Goal: Information Seeking & Learning: Learn about a topic

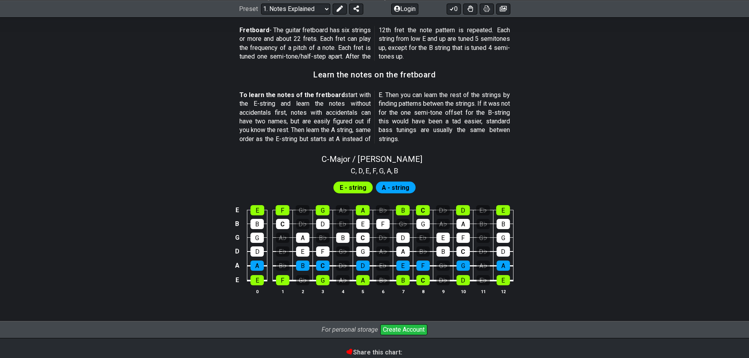
scroll to position [736, 0]
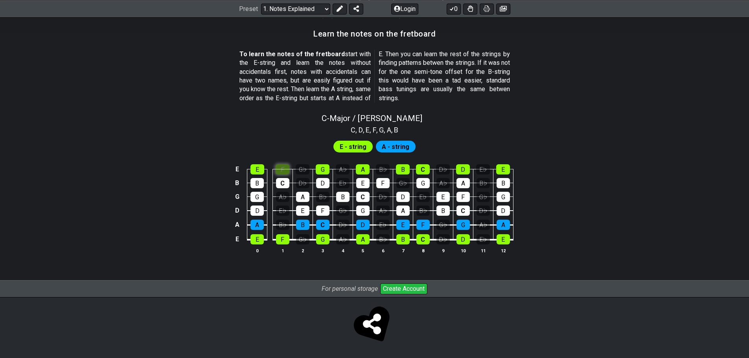
click at [281, 130] on div "C - Major / Ionian C , D , E , F , G , A , B E - string A - string E E F G♭ G A…" at bounding box center [374, 187] width 613 height 156
click at [282, 182] on div "C" at bounding box center [282, 183] width 13 height 10
click at [256, 170] on div "E" at bounding box center [257, 169] width 14 height 10
click at [256, 181] on div "B" at bounding box center [256, 183] width 13 height 10
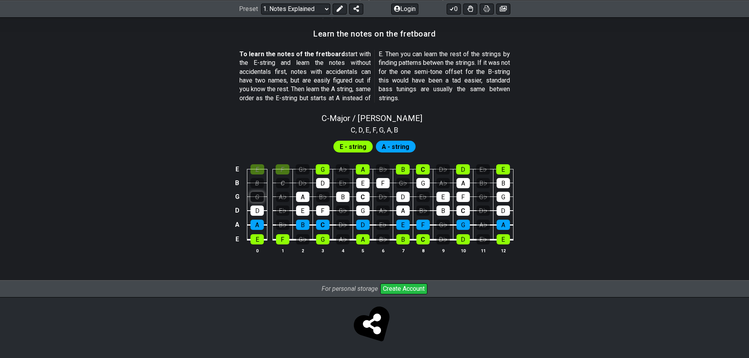
click at [258, 195] on div "G" at bounding box center [256, 197] width 13 height 10
click at [256, 214] on div "D" at bounding box center [256, 211] width 13 height 10
click at [357, 148] on span "E - string" at bounding box center [353, 146] width 27 height 11
click at [399, 149] on span "A - string" at bounding box center [396, 146] width 28 height 11
click at [285, 166] on div "F" at bounding box center [283, 169] width 14 height 10
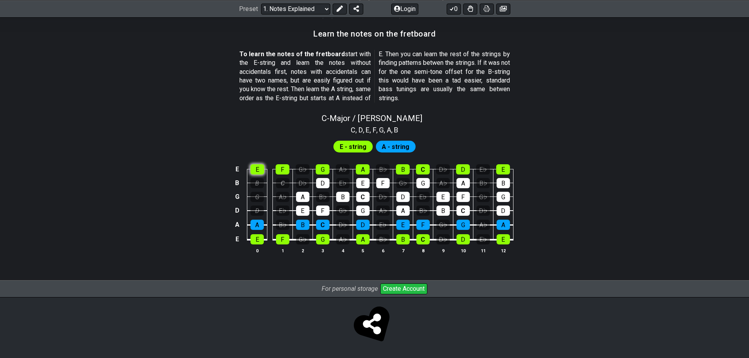
click at [258, 172] on div "E" at bounding box center [257, 169] width 14 height 10
click at [258, 184] on div "B" at bounding box center [256, 183] width 13 height 10
click at [258, 197] on div "G" at bounding box center [256, 197] width 13 height 10
click at [253, 206] on div "D" at bounding box center [256, 211] width 13 height 10
click at [284, 184] on div "C" at bounding box center [282, 183] width 13 height 10
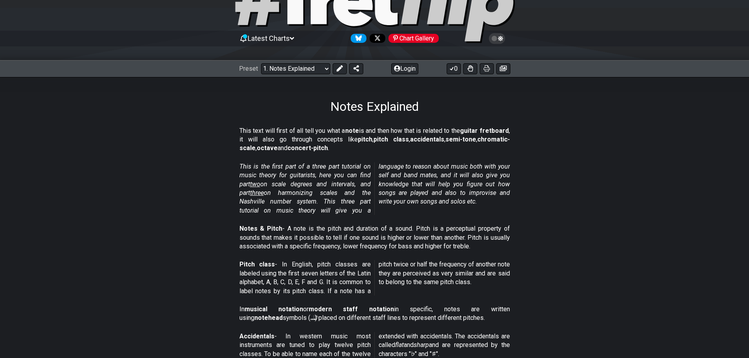
scroll to position [0, 0]
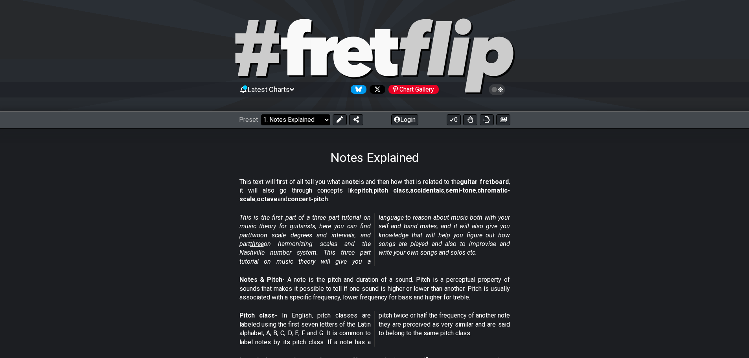
click at [270, 116] on select "Welcome to #fretflip! Initial Preset Custom Preset Minor Pentatonic Major Penta…" at bounding box center [295, 119] width 69 height 11
click at [261, 114] on select "Welcome to #fretflip! Initial Preset Custom Preset Minor Pentatonic Major Penta…" at bounding box center [295, 119] width 69 height 11
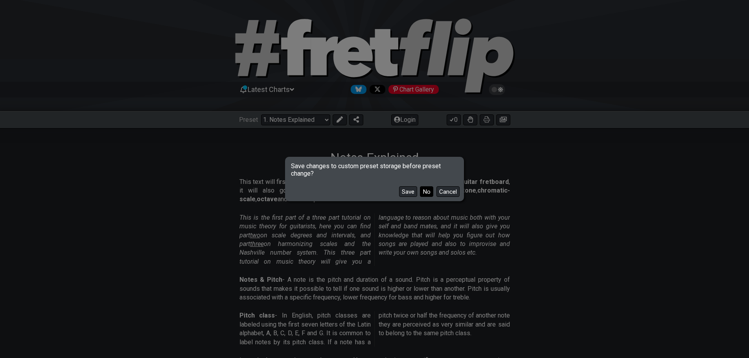
click at [426, 192] on button "No" at bounding box center [426, 191] width 13 height 11
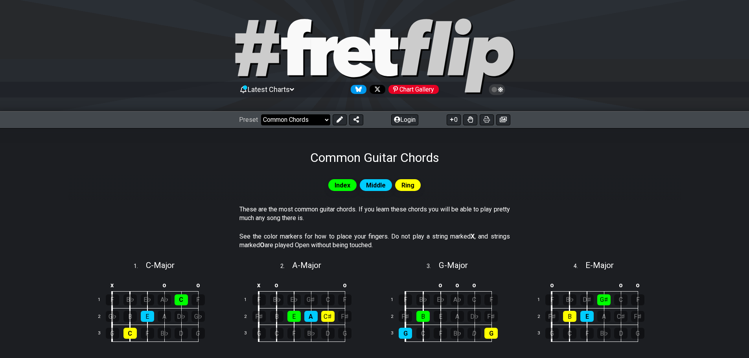
click at [288, 118] on select "Welcome to #fretflip! Initial Preset Custom Preset Minor Pentatonic Major Penta…" at bounding box center [295, 119] width 69 height 11
click at [261, 114] on select "Welcome to #fretflip! Initial Preset Custom Preset Minor Pentatonic Major Penta…" at bounding box center [295, 119] width 69 height 11
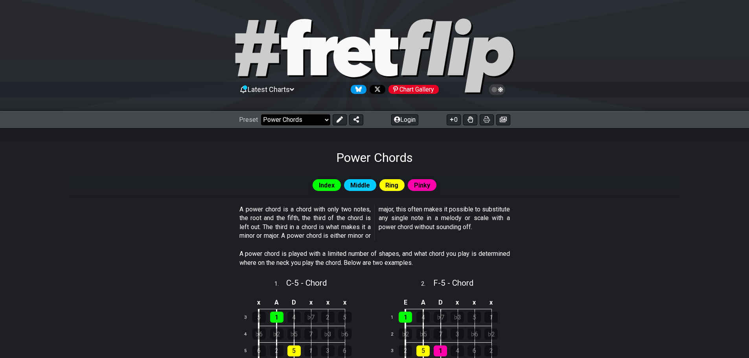
click at [296, 115] on select "Welcome to #fretflip! Initial Preset Custom Preset Minor Pentatonic Major Penta…" at bounding box center [295, 119] width 69 height 11
click at [261, 114] on select "Welcome to #fretflip! Initial Preset Custom Preset Minor Pentatonic Major Penta…" at bounding box center [295, 119] width 69 height 11
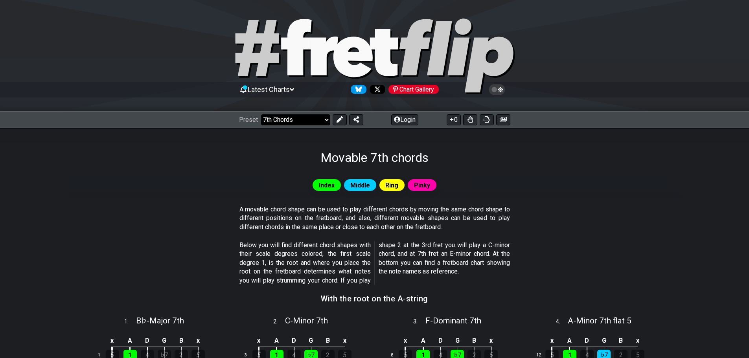
click at [283, 118] on select "Welcome to #fretflip! Initial Preset Custom Preset Minor Pentatonic Major Penta…" at bounding box center [295, 119] width 69 height 11
click at [261, 114] on select "Welcome to #fretflip! Initial Preset Custom Preset Minor Pentatonic Major Penta…" at bounding box center [295, 119] width 69 height 11
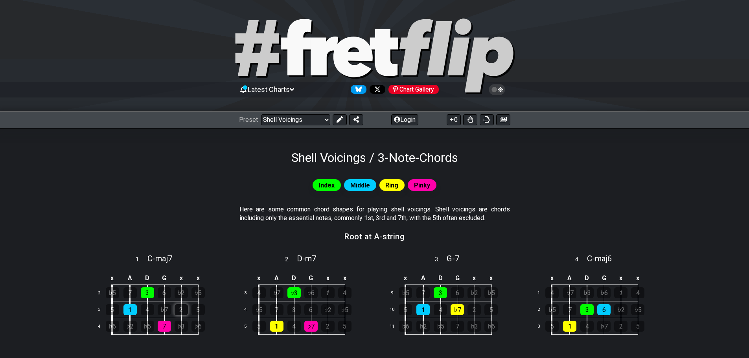
click at [179, 312] on div "2" at bounding box center [181, 309] width 13 height 11
click at [181, 310] on div "2" at bounding box center [181, 309] width 13 height 11
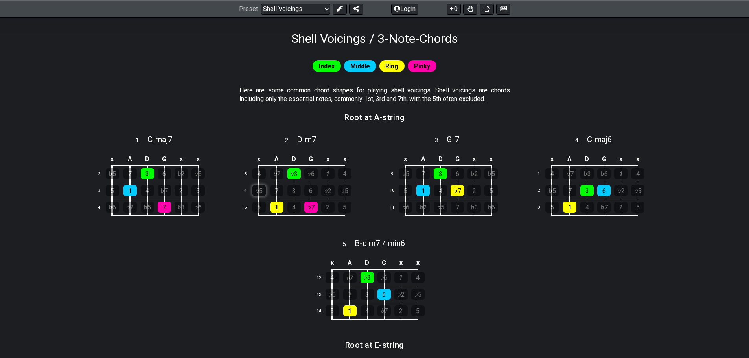
scroll to position [39, 0]
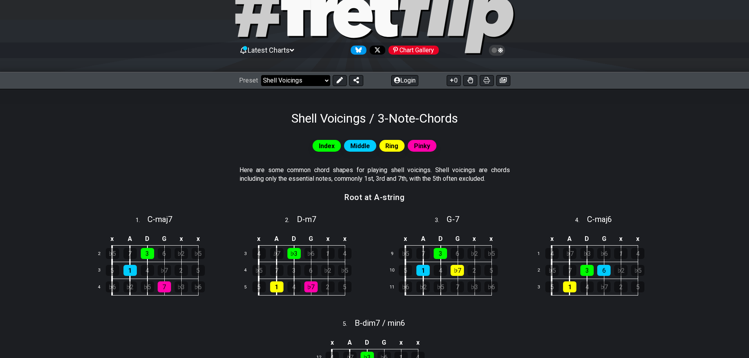
click at [289, 79] on select "Welcome to #fretflip! Initial Preset Custom Preset Minor Pentatonic Major Penta…" at bounding box center [295, 80] width 69 height 11
click at [261, 75] on select "Welcome to #fretflip! Initial Preset Custom Preset Minor Pentatonic Major Penta…" at bounding box center [295, 80] width 69 height 11
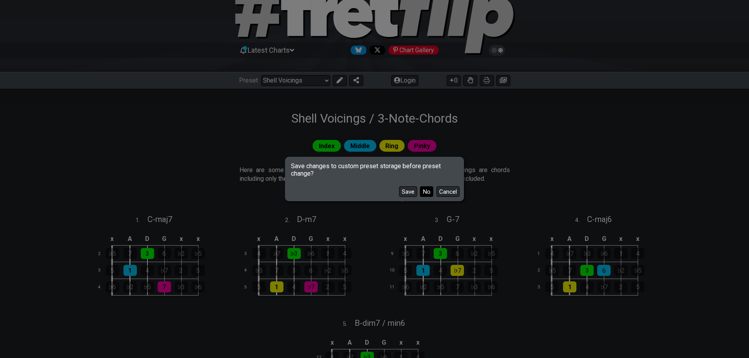
click at [427, 190] on button "No" at bounding box center [426, 191] width 13 height 11
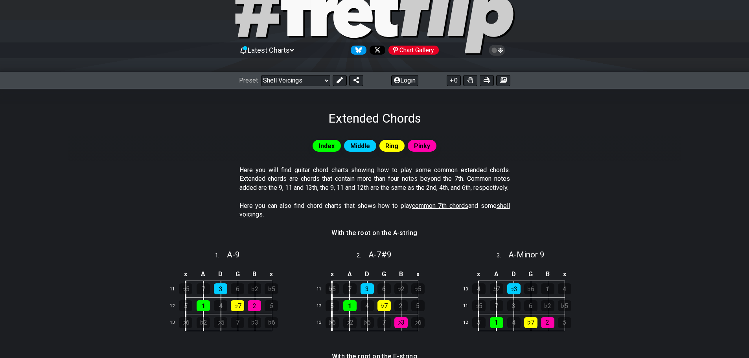
select select "/extended-chords"
